Goal: Information Seeking & Learning: Learn about a topic

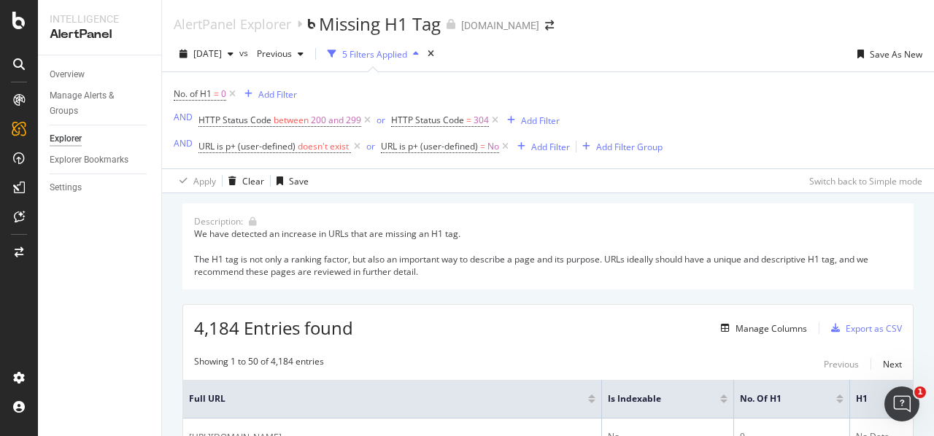
click at [619, 80] on div "No. of H1 = 0 Add Filter AND HTTP Status Code between 200 and 299 or HTTP Statu…" at bounding box center [548, 120] width 749 height 96
click at [631, 61] on div "2025 Oct. 14th vs Previous 5 Filters Applied Save As New" at bounding box center [548, 56] width 772 height 29
